Goal: Information Seeking & Learning: Learn about a topic

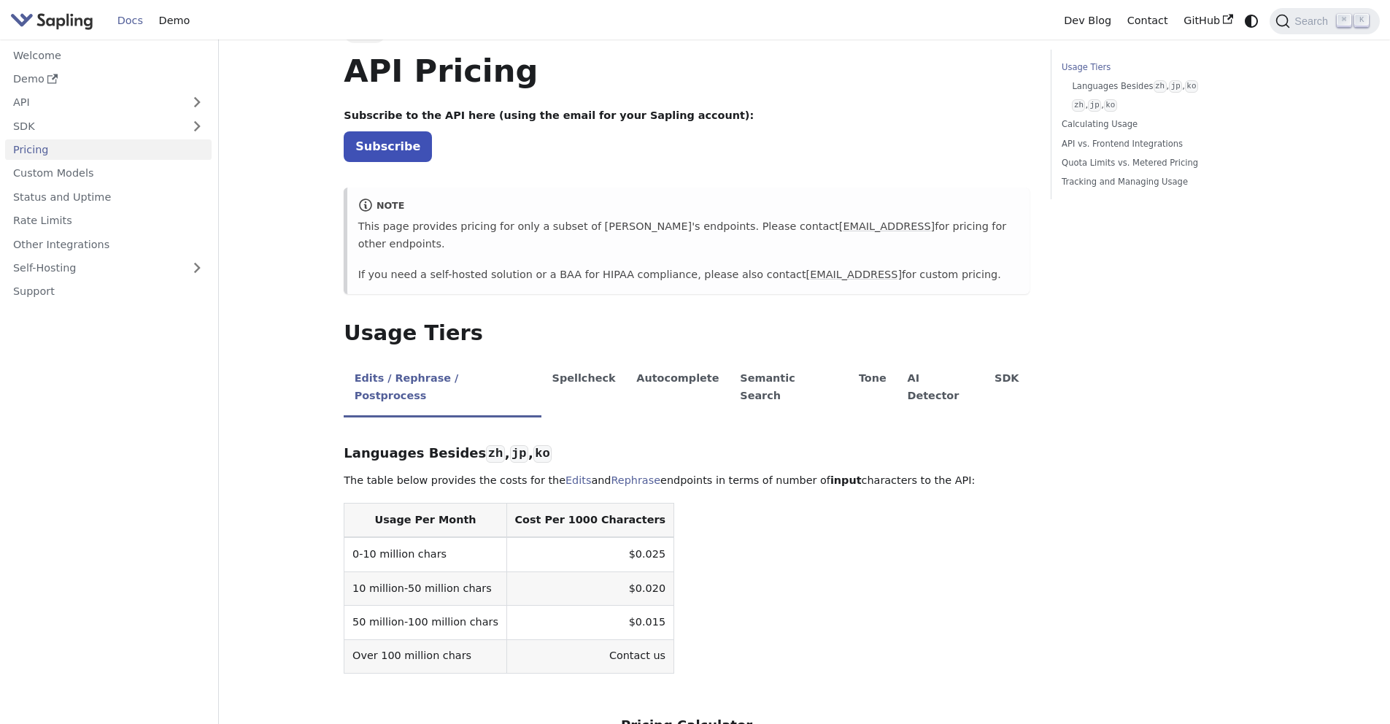
scroll to position [86, 0]
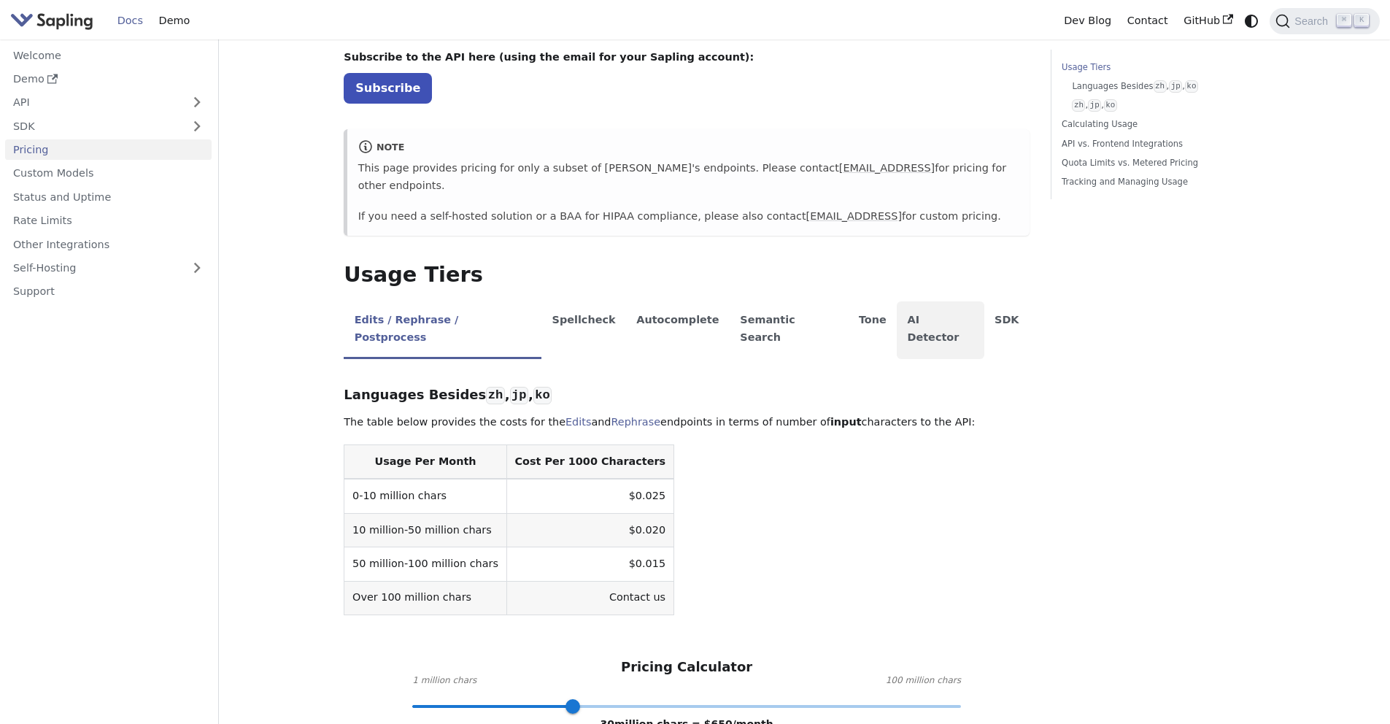
click at [897, 306] on li "AI Detector" at bounding box center [941, 330] width 88 height 58
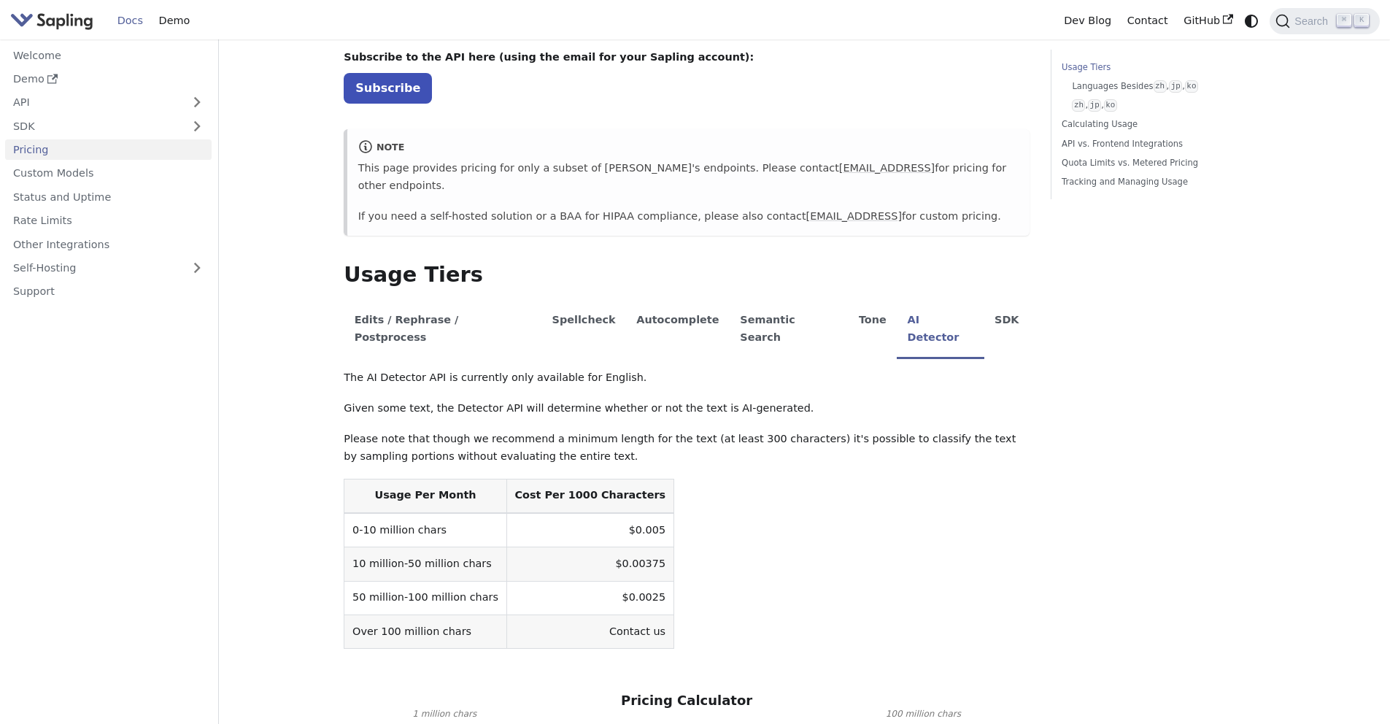
click at [577, 513] on td "$0.005" at bounding box center [589, 530] width 167 height 34
click at [586, 513] on td "$0.005" at bounding box center [589, 530] width 167 height 34
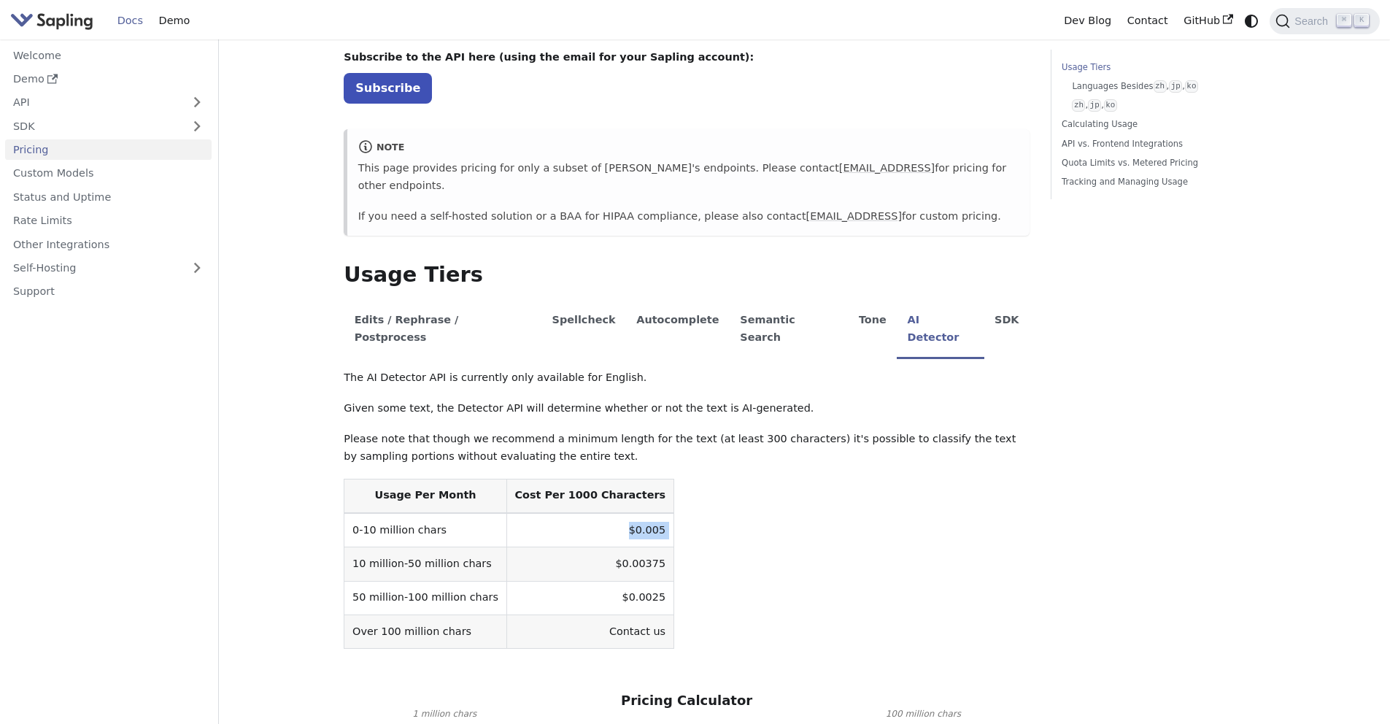
click at [586, 513] on td "$0.005" at bounding box center [589, 530] width 167 height 34
click at [566, 479] on th "Cost Per 1000 Characters" at bounding box center [589, 496] width 167 height 34
click at [625, 513] on td "$0.005" at bounding box center [589, 530] width 167 height 34
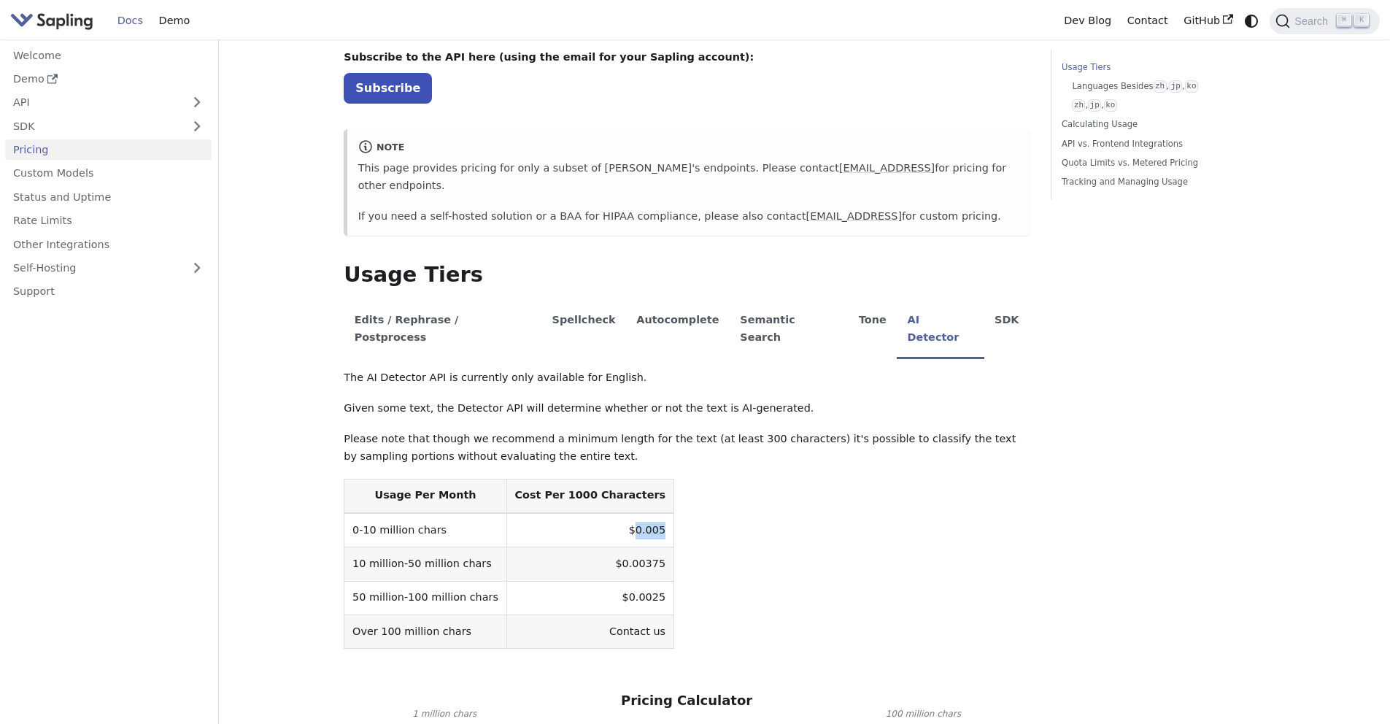
click at [625, 513] on td "$0.005" at bounding box center [589, 530] width 167 height 34
click at [615, 547] on td "$0.00375" at bounding box center [589, 564] width 167 height 34
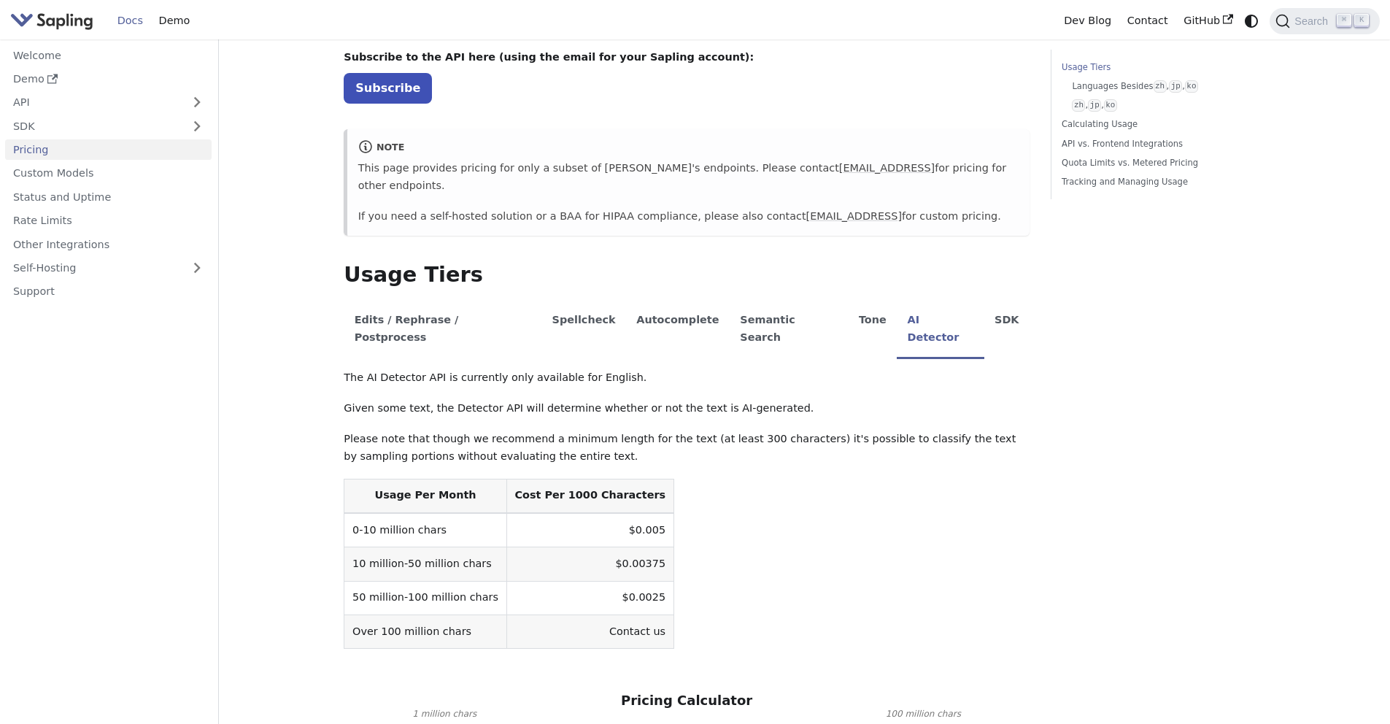
click at [623, 513] on td "$0.005" at bounding box center [589, 530] width 167 height 34
click at [628, 547] on td "$0.00375" at bounding box center [589, 564] width 167 height 34
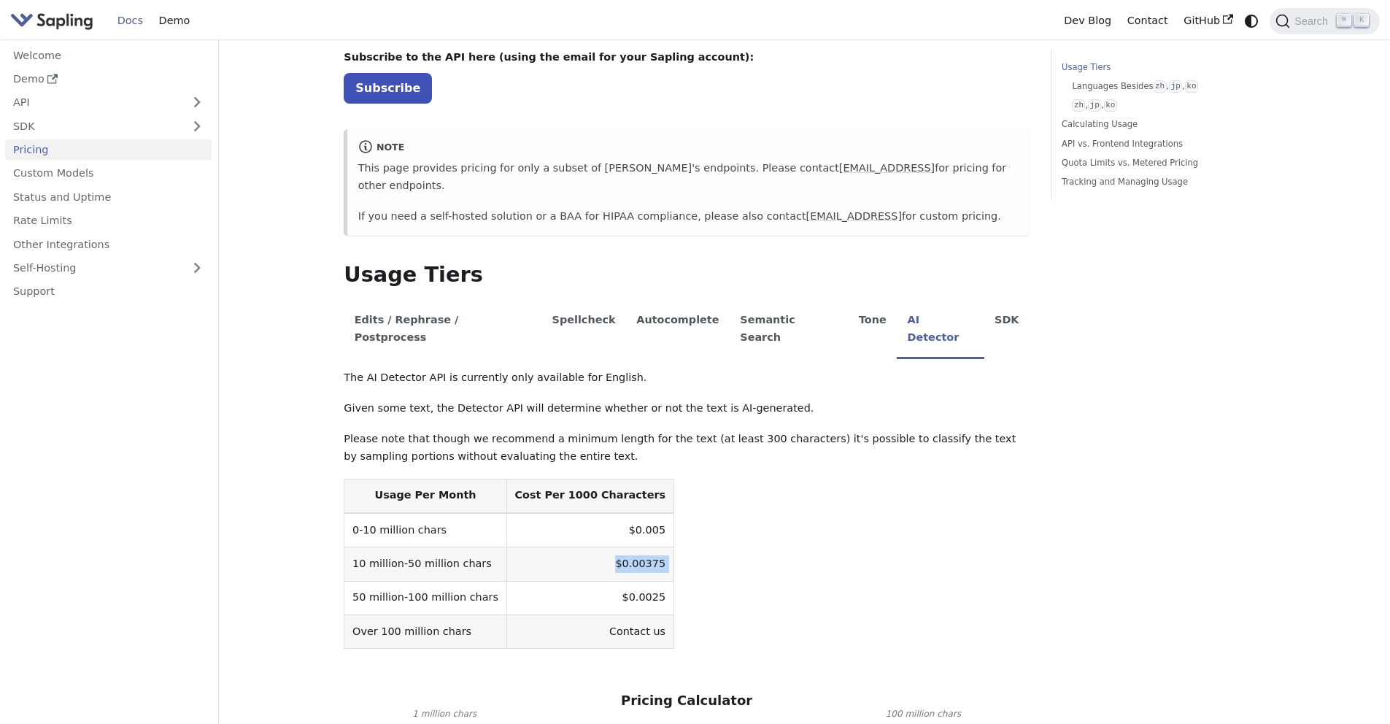
click at [628, 547] on td "$0.00375" at bounding box center [589, 564] width 167 height 34
click at [625, 581] on td "$0.0025" at bounding box center [589, 598] width 167 height 34
click at [625, 614] on td "Contact us" at bounding box center [589, 631] width 167 height 34
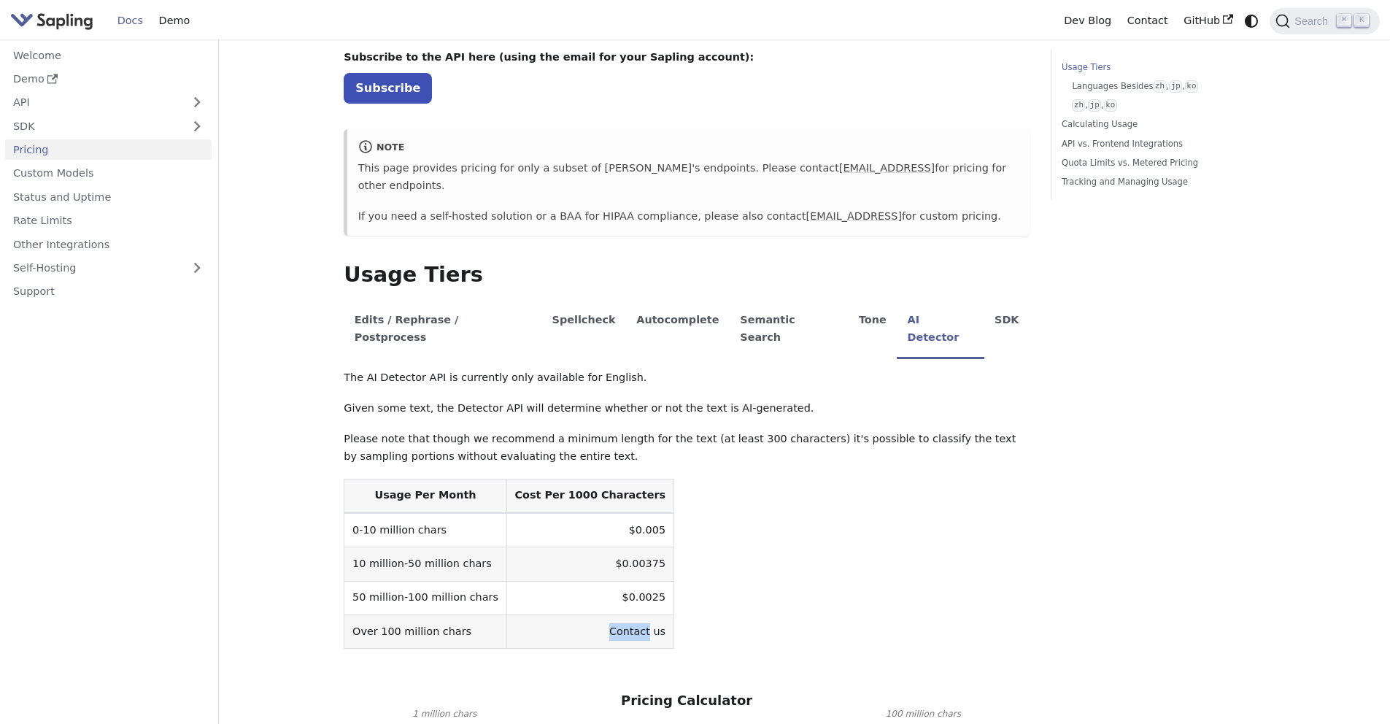
click at [624, 614] on td "Contact us" at bounding box center [589, 631] width 167 height 34
click at [623, 614] on td "Contact us" at bounding box center [589, 631] width 167 height 34
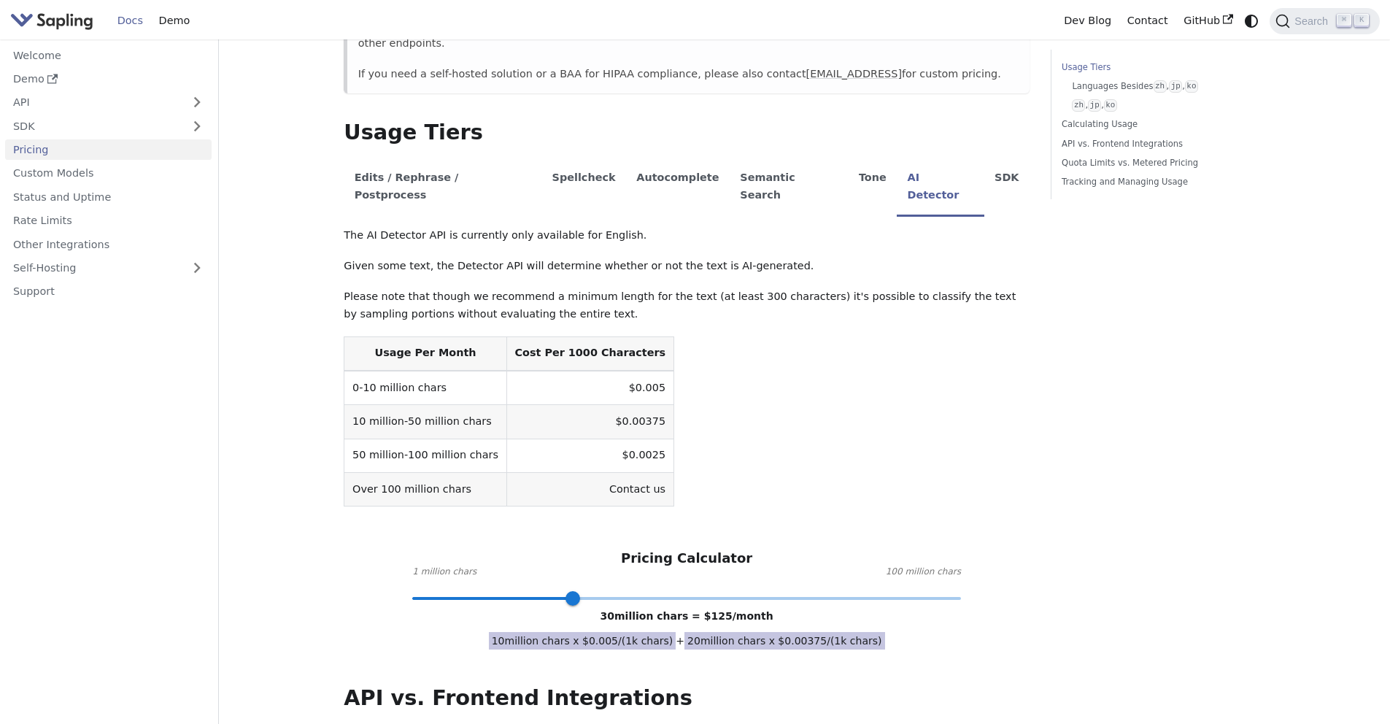
scroll to position [329, 0]
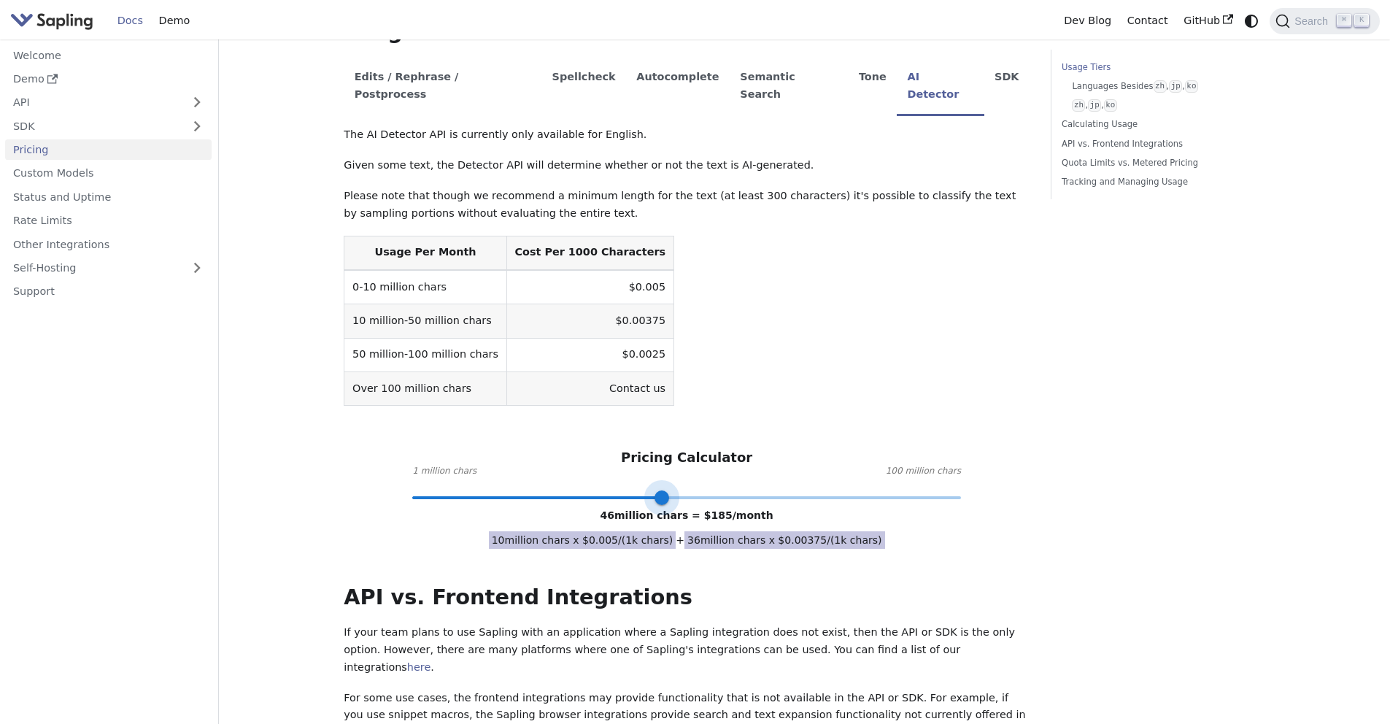
drag, startPoint x: 582, startPoint y: 464, endPoint x: 661, endPoint y: 465, distance: 78.8
click at [661, 490] on span at bounding box center [662, 497] width 15 height 15
type input "100"
drag, startPoint x: 663, startPoint y: 463, endPoint x: 970, endPoint y: 478, distance: 307.6
click at [970, 478] on div "API Pricing Subscribe to the API here (using the email for your Sapling account…" at bounding box center [687, 542] width 686 height 1584
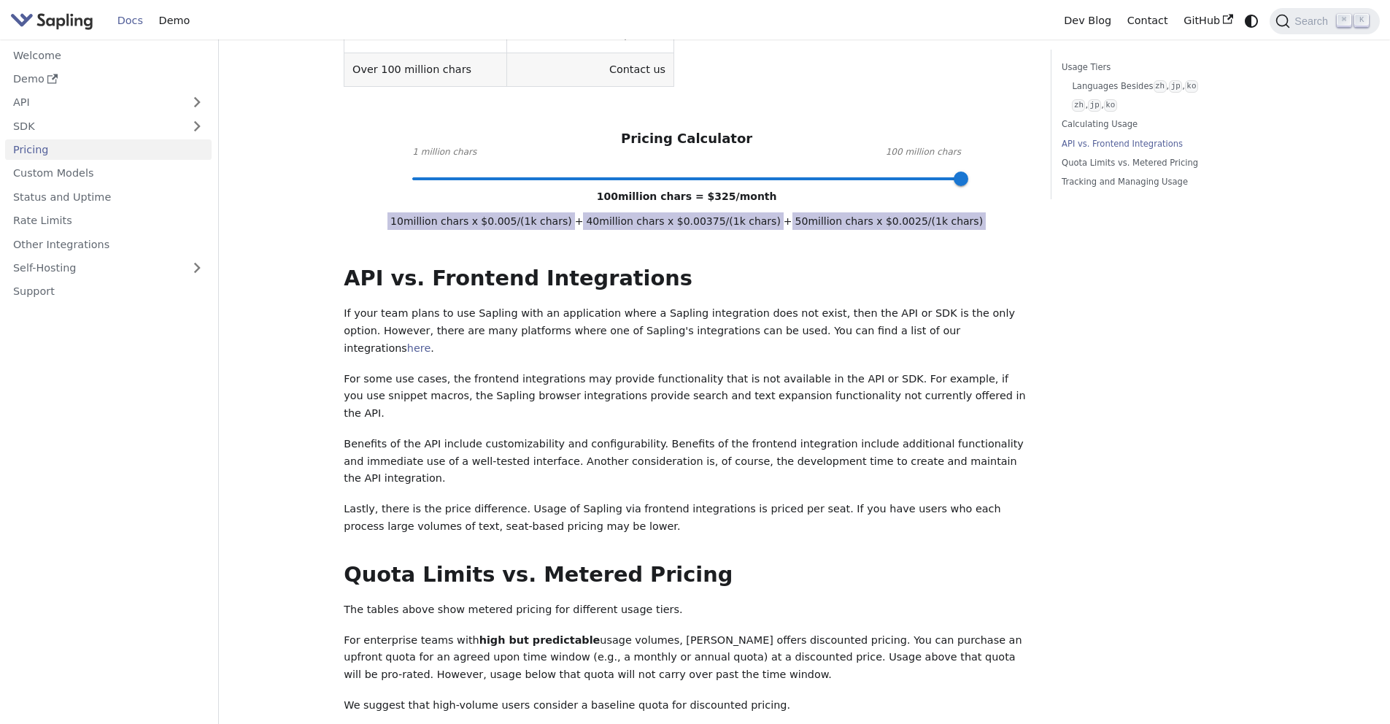
scroll to position [882, 0]
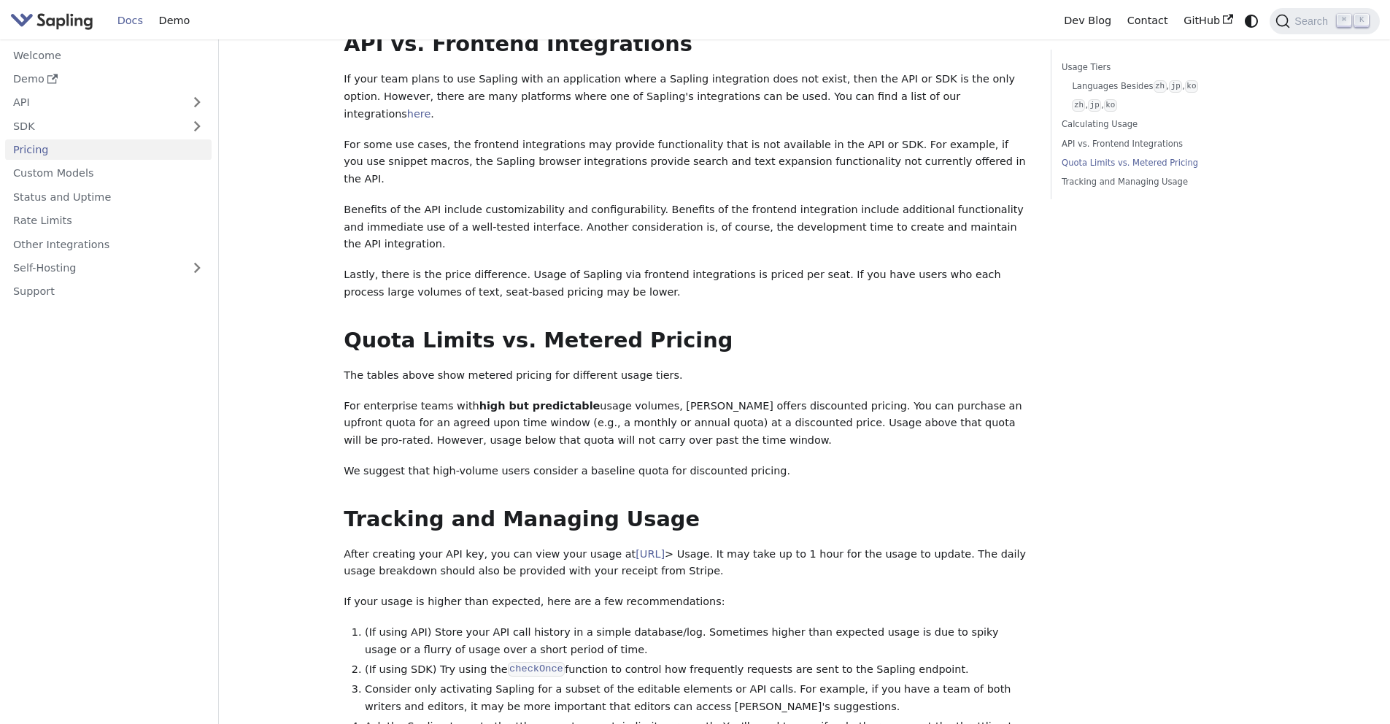
click at [479, 400] on strong "high but predictable" at bounding box center [539, 406] width 121 height 12
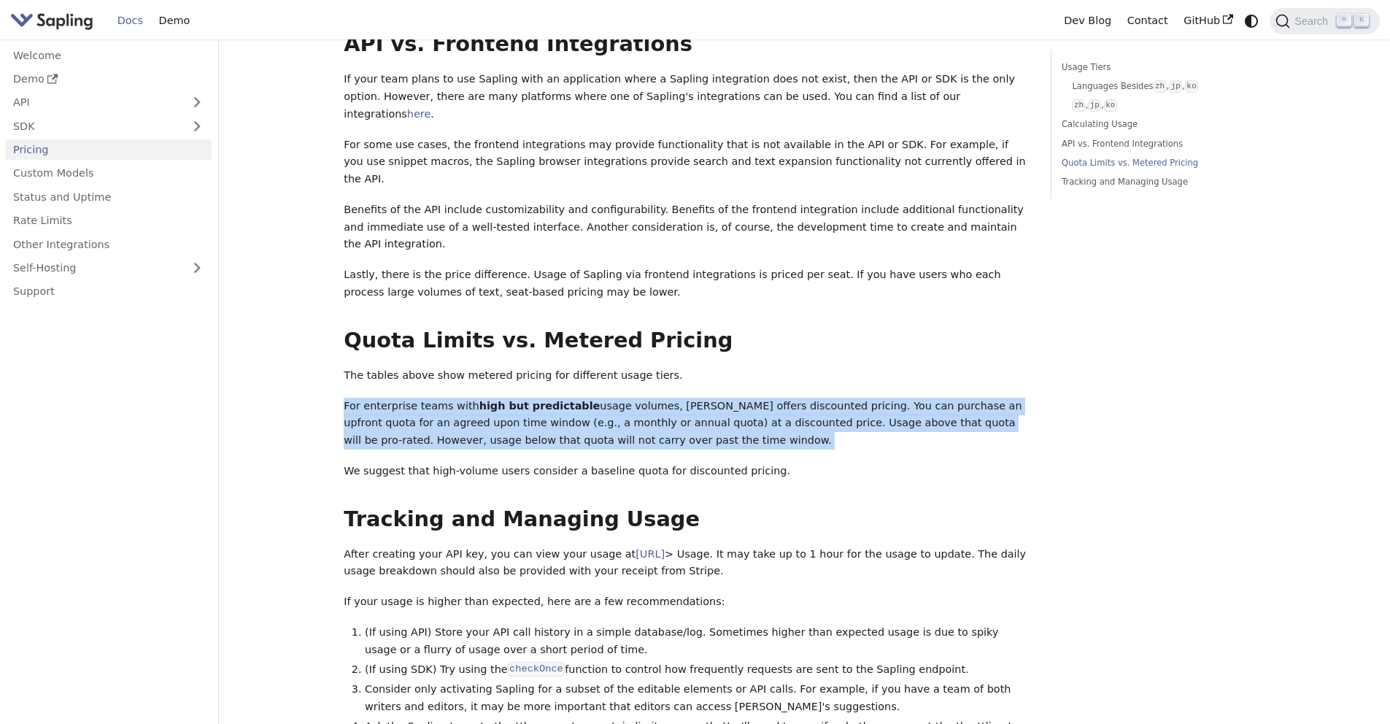
click at [479, 400] on strong "high but predictable" at bounding box center [539, 406] width 121 height 12
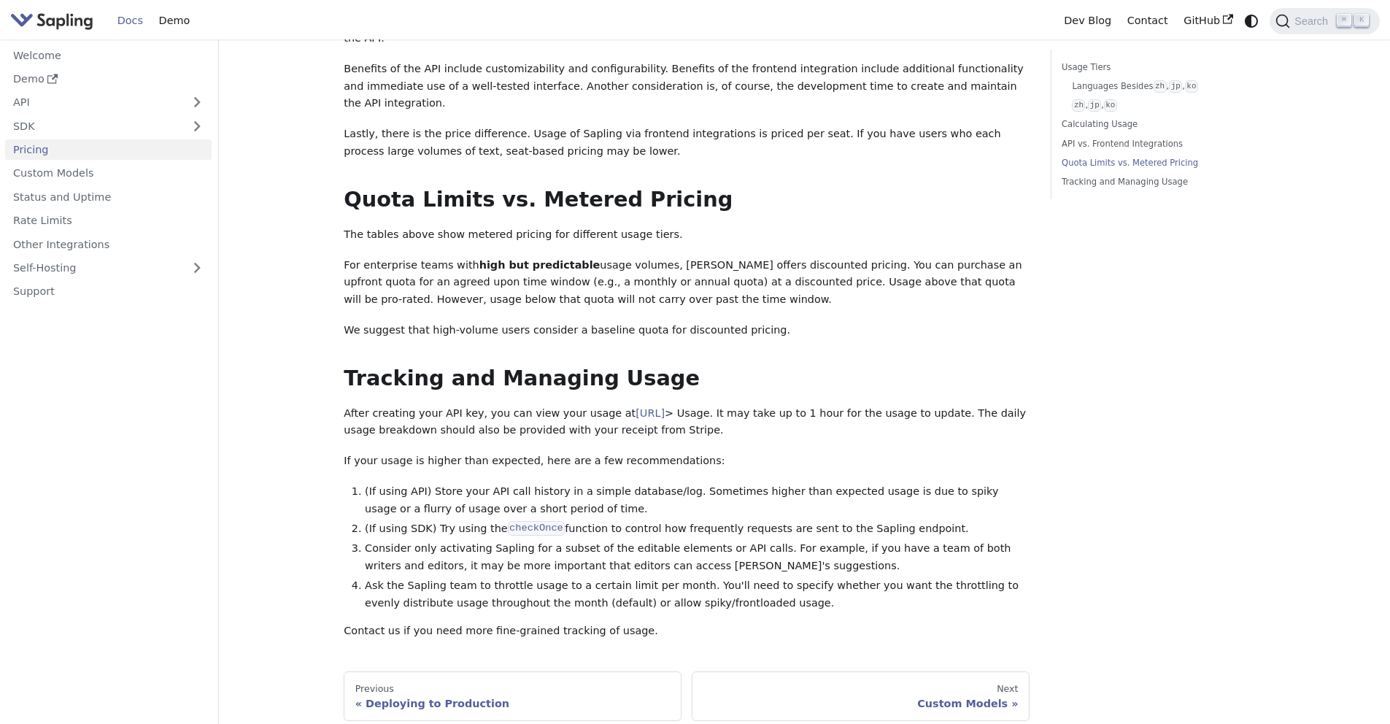
click at [456, 405] on p "After creating your API key, you can view your usage at [URL] > Usage. It may t…" at bounding box center [687, 422] width 686 height 35
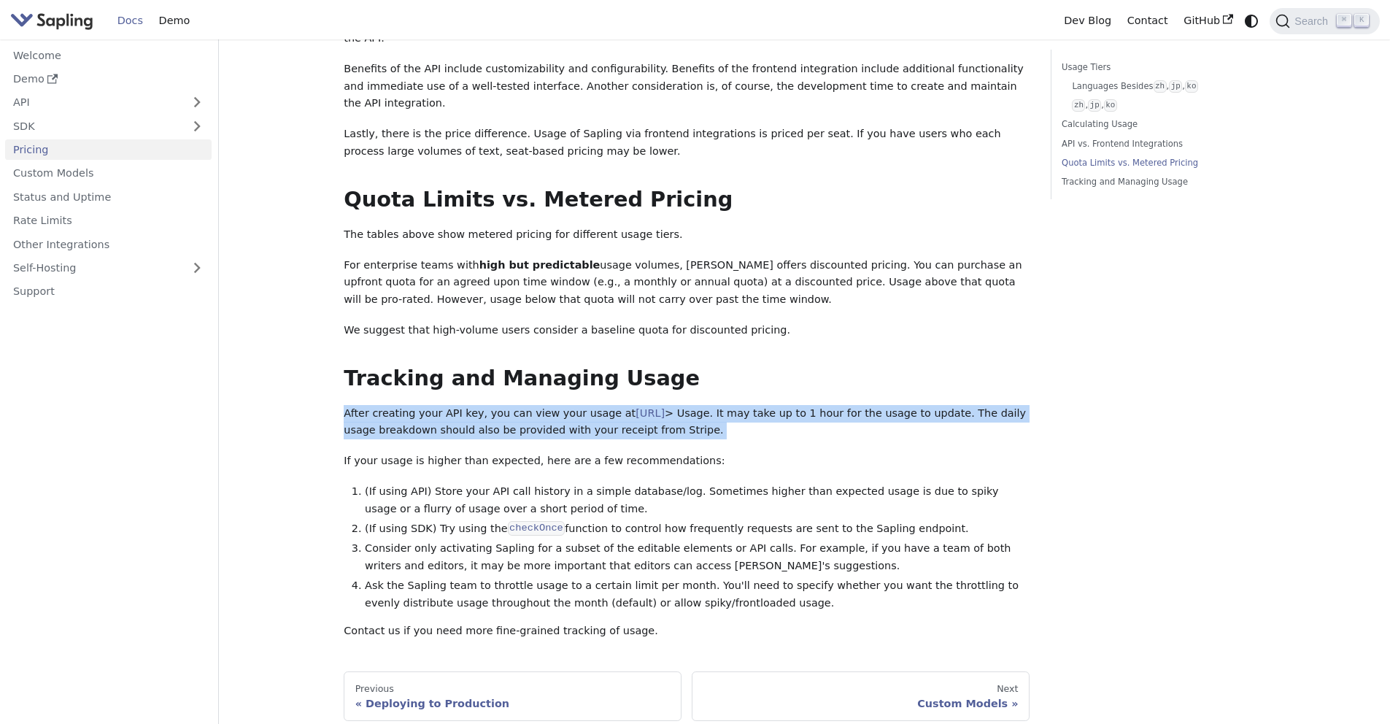
click at [456, 405] on p "After creating your API key, you can view your usage at [URL] > Usage. It may t…" at bounding box center [687, 422] width 686 height 35
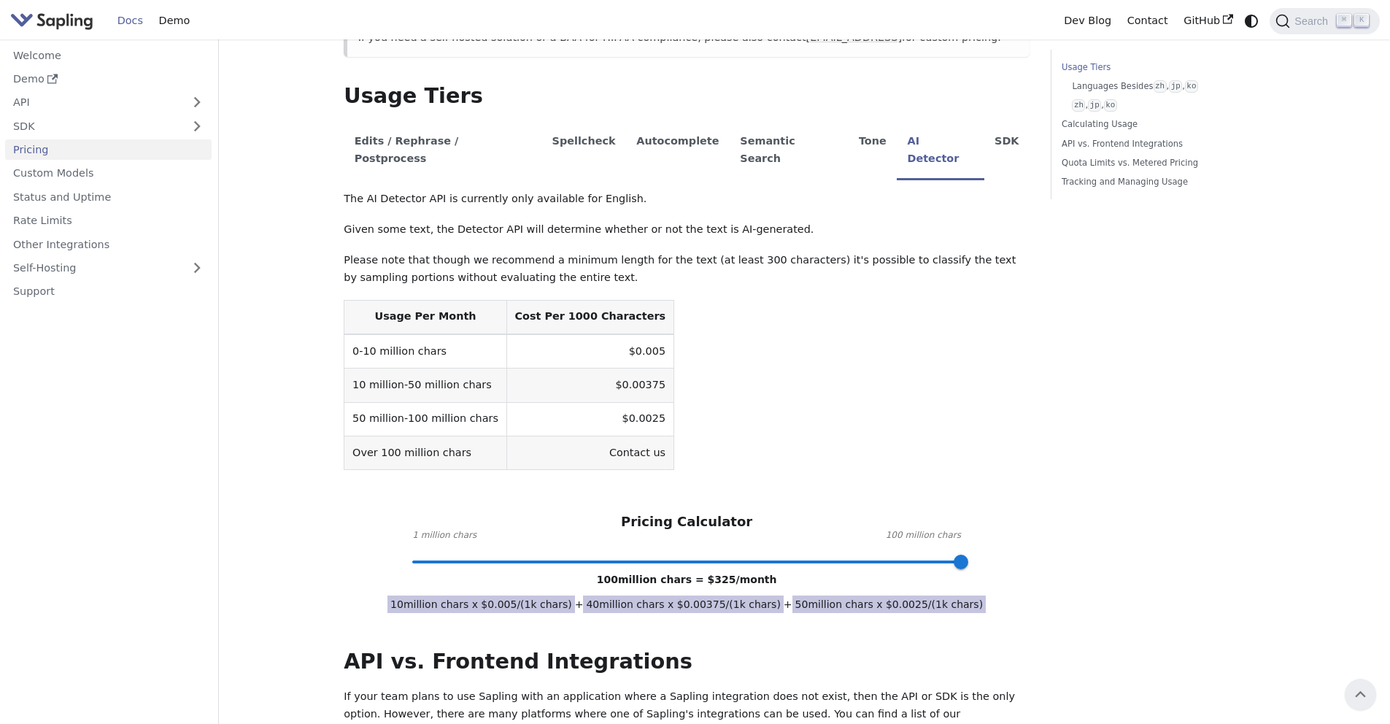
scroll to position [0, 0]
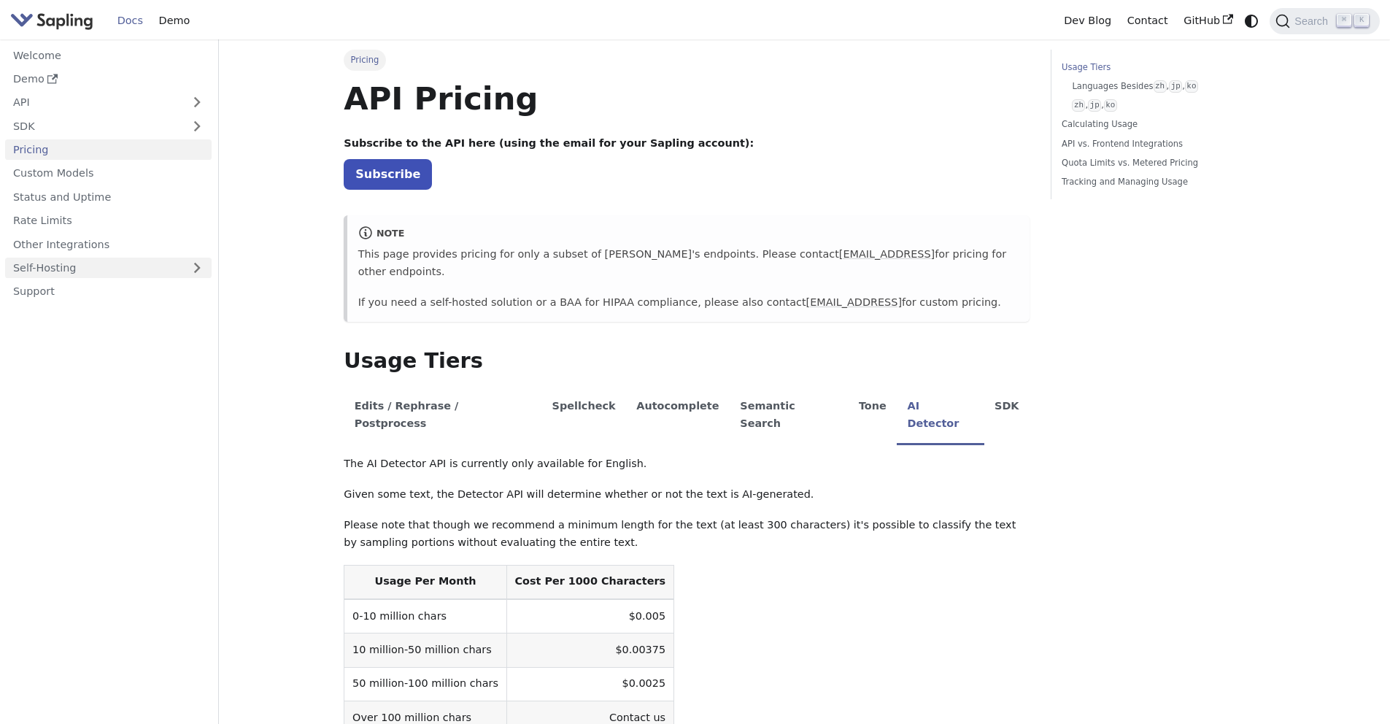
click at [150, 265] on link "Self-Hosting" at bounding box center [108, 268] width 207 height 21
click at [144, 288] on link "Overview" at bounding box center [112, 291] width 198 height 21
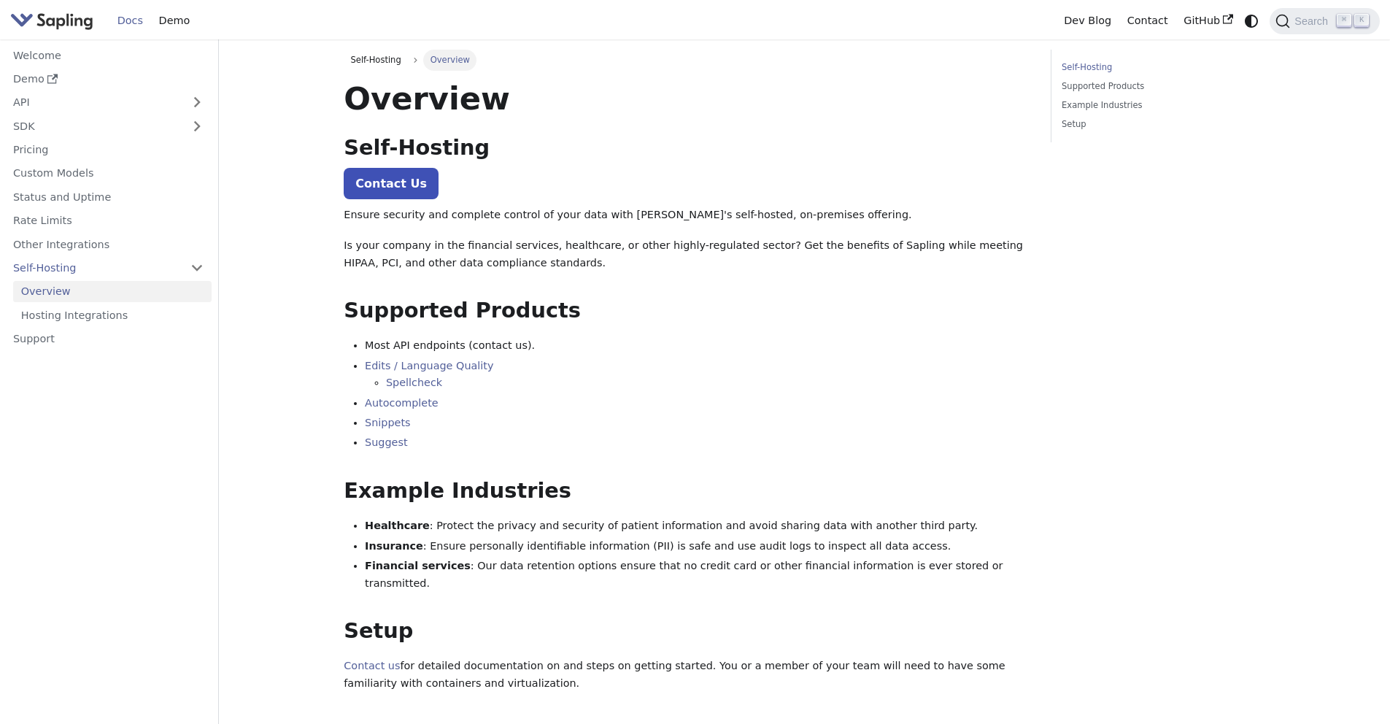
click at [458, 209] on p "Ensure security and complete control of your data with [PERSON_NAME]'s self-hos…" at bounding box center [687, 216] width 686 height 18
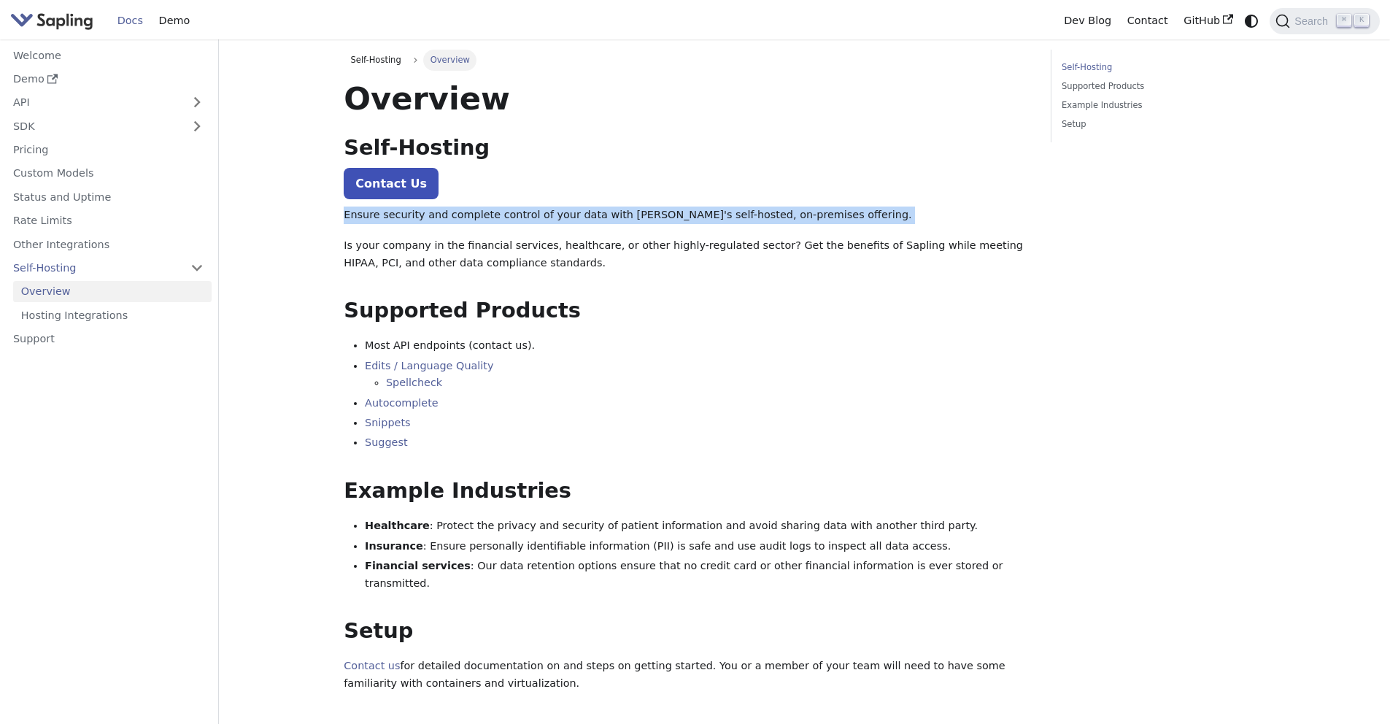
click at [458, 209] on p "Ensure security and complete control of your data with [PERSON_NAME]'s self-hos…" at bounding box center [687, 216] width 686 height 18
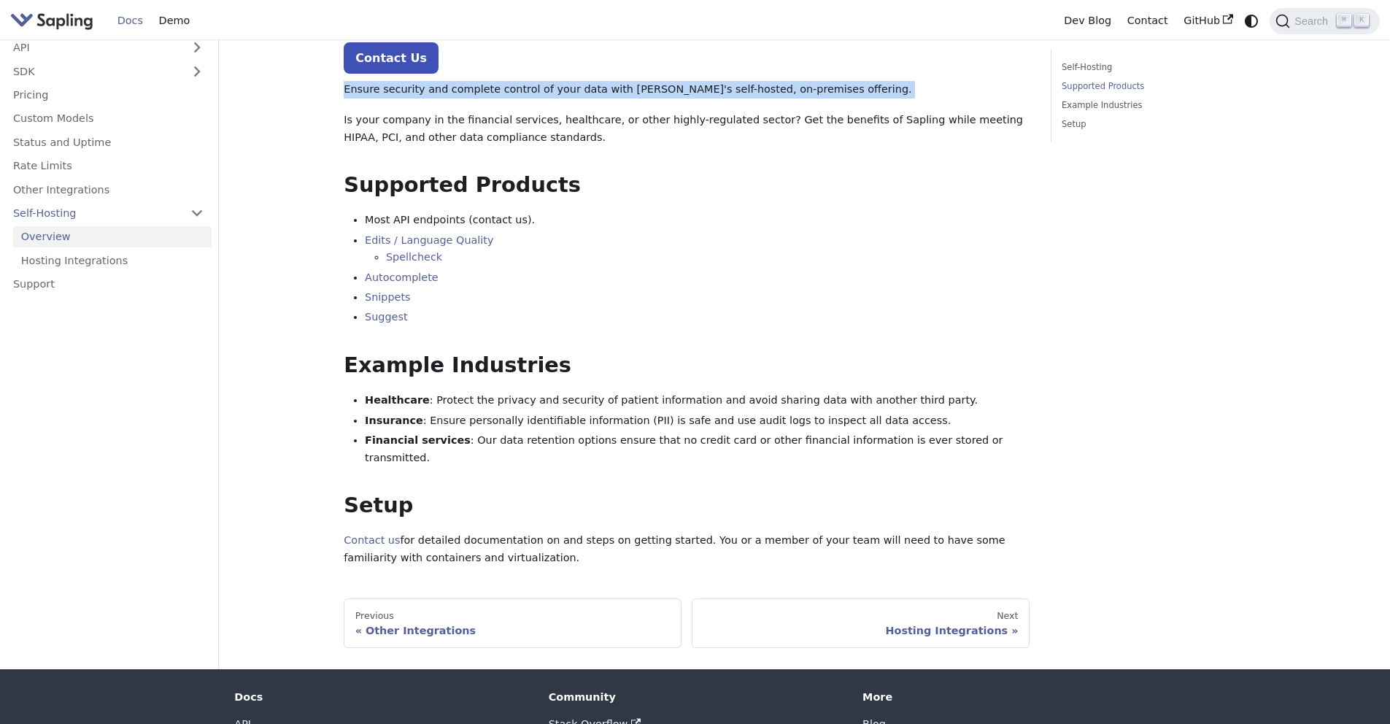
scroll to position [186, 0]
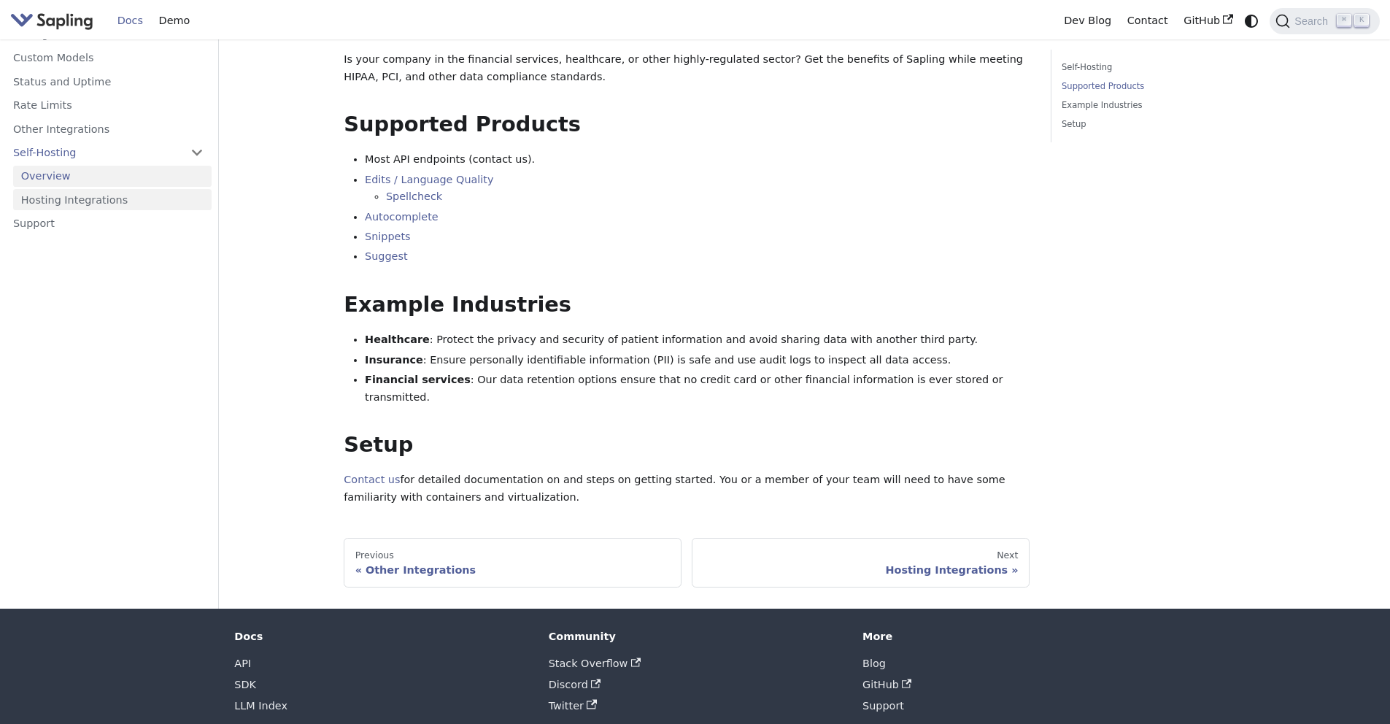
click at [154, 189] on link "Hosting Integrations" at bounding box center [112, 199] width 198 height 21
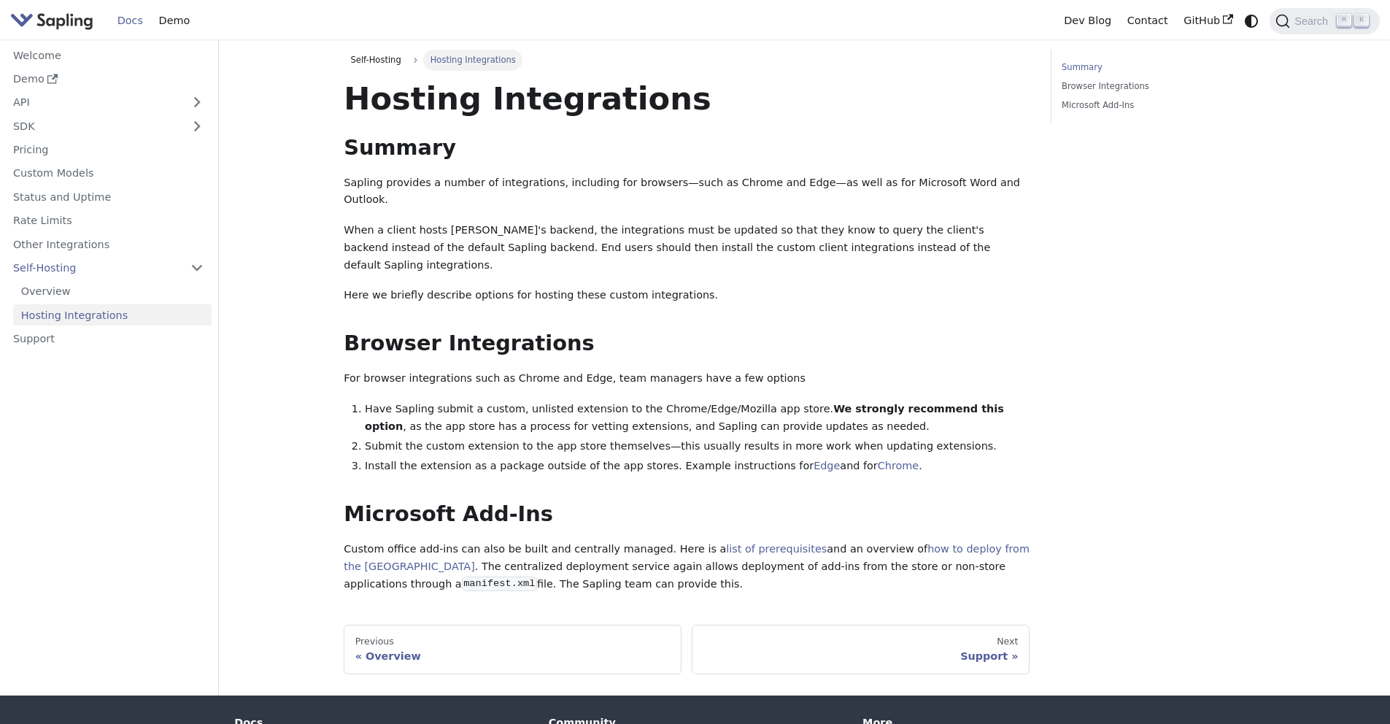
click at [62, 27] on img "Main" at bounding box center [51, 20] width 83 height 21
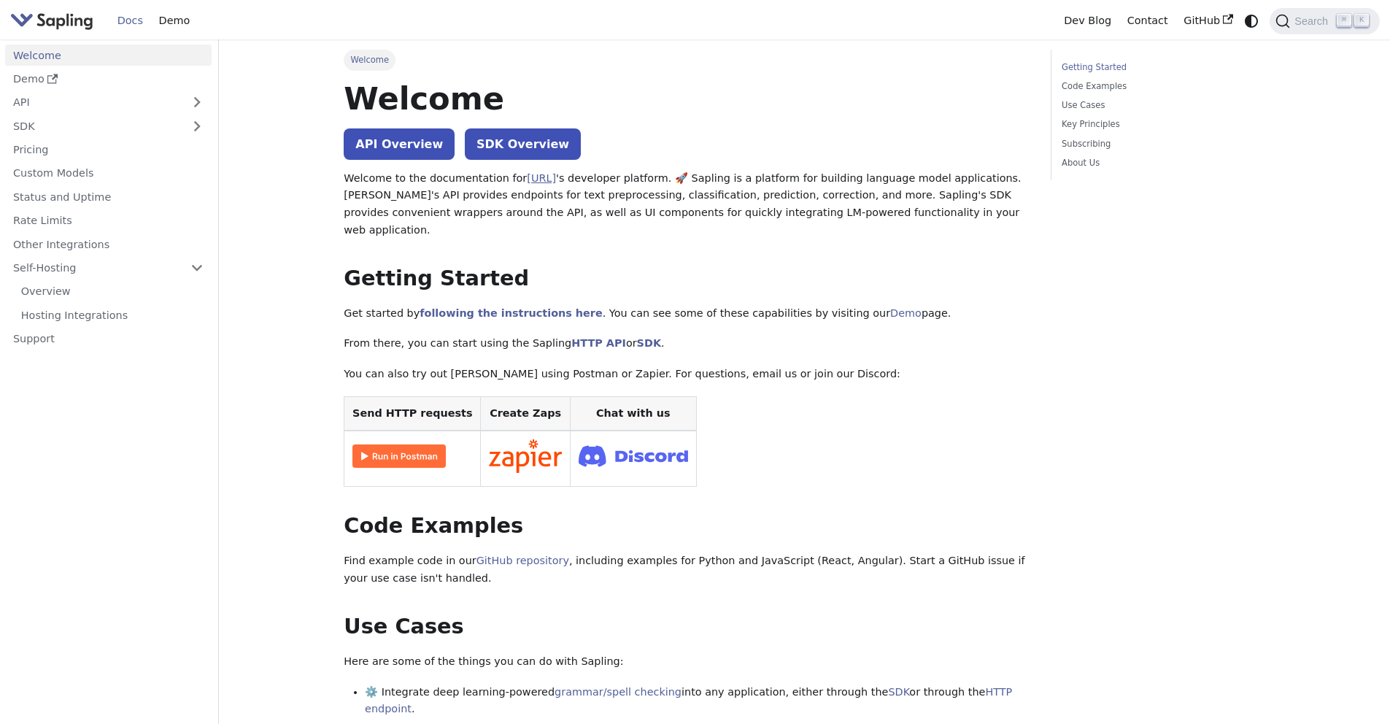
click at [547, 178] on link "[URL]" at bounding box center [541, 178] width 29 height 12
